Goal: Transaction & Acquisition: Purchase product/service

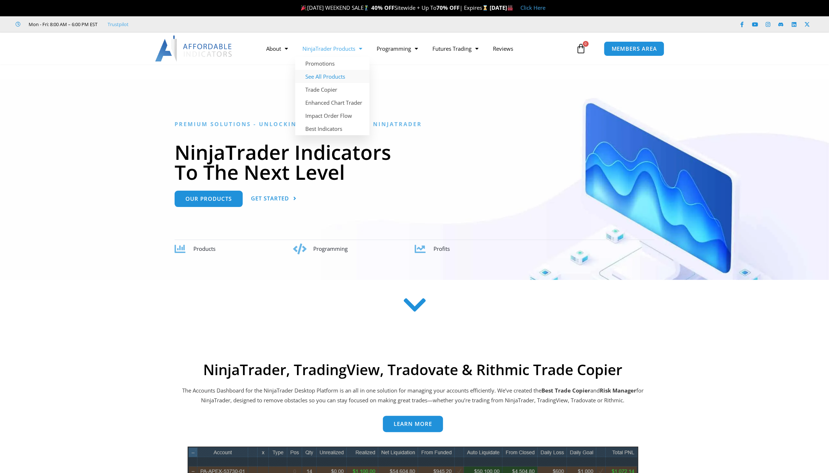
click at [333, 77] on link "See All Products" at bounding box center [332, 76] width 74 height 13
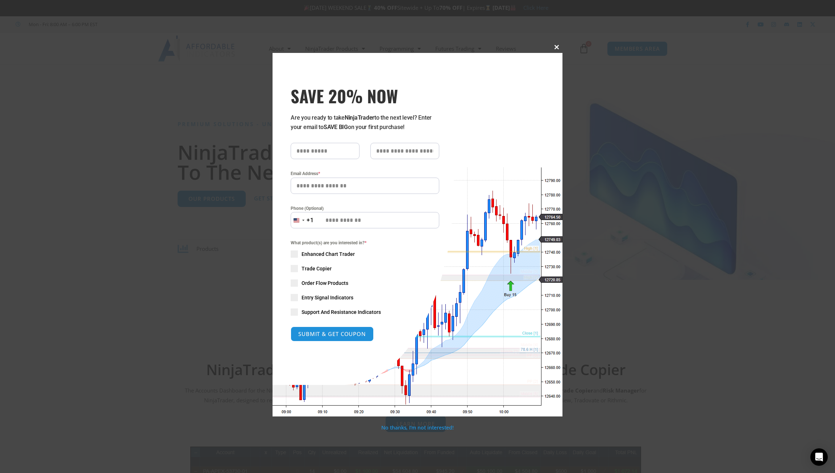
click at [554, 49] on span at bounding box center [557, 47] width 12 height 4
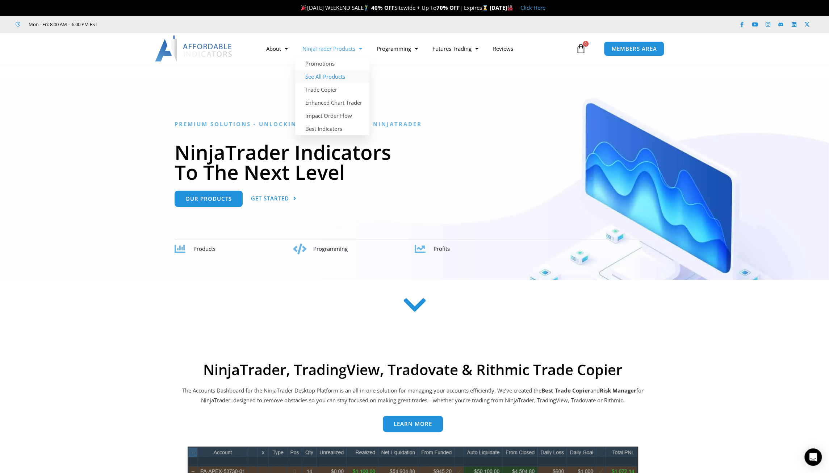
click at [327, 78] on link "See All Products" at bounding box center [332, 76] width 74 height 13
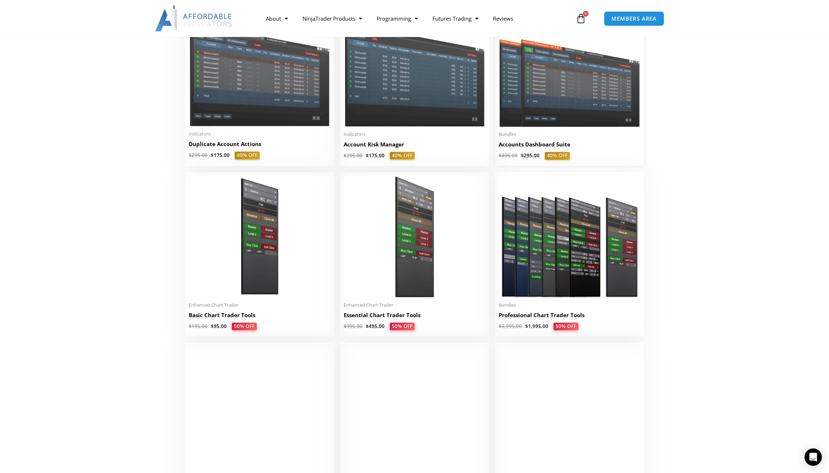
scroll to position [195, 0]
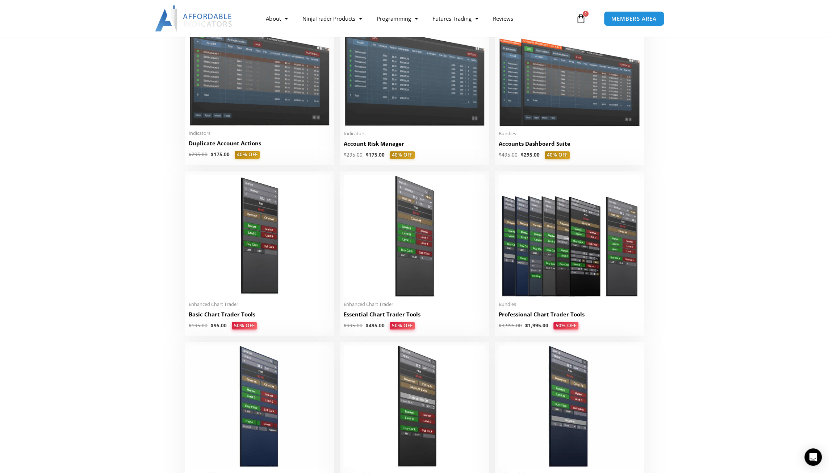
click at [569, 218] on img at bounding box center [570, 236] width 142 height 122
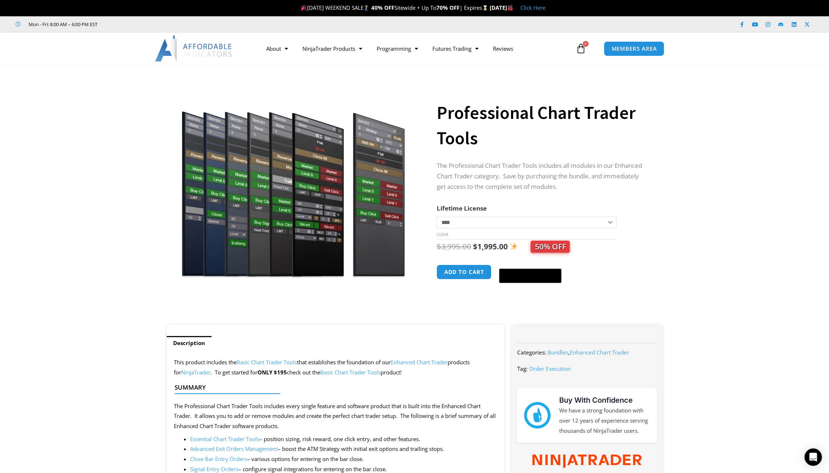
drag, startPoint x: 0, startPoint y: 0, endPoint x: 721, endPoint y: 184, distance: 744.1
click at [721, 184] on section "**********" at bounding box center [414, 198] width 829 height 253
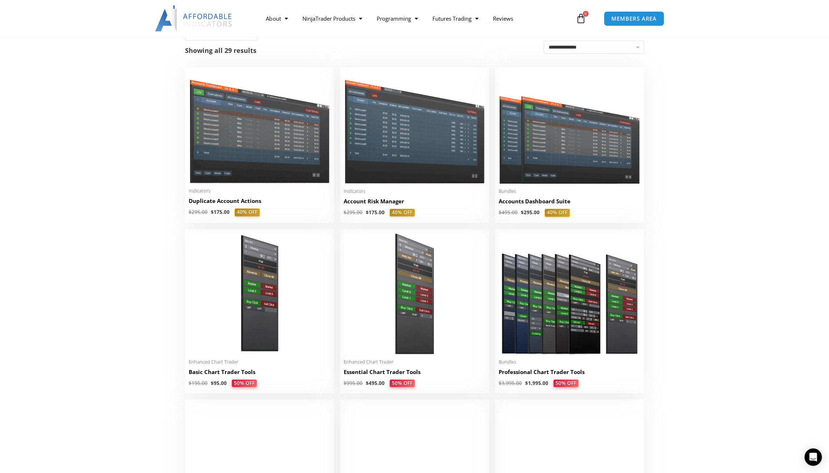
scroll to position [145, 0]
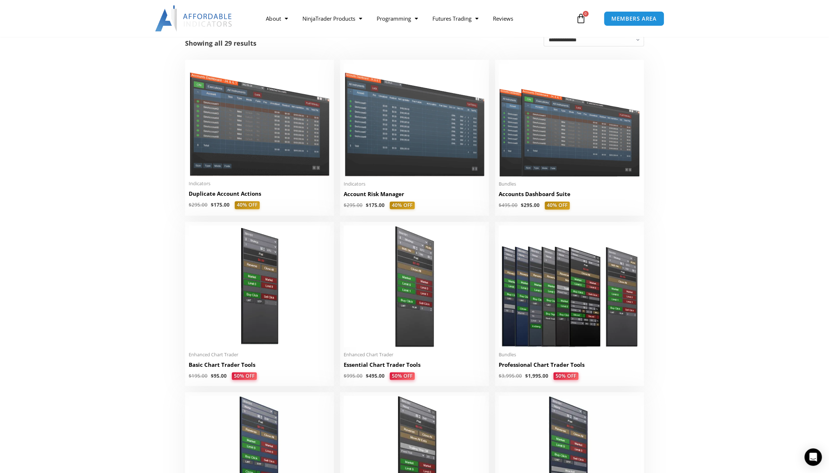
drag, startPoint x: 568, startPoint y: 279, endPoint x: 715, endPoint y: 304, distance: 149.5
